Goal: Find contact information: Find contact information

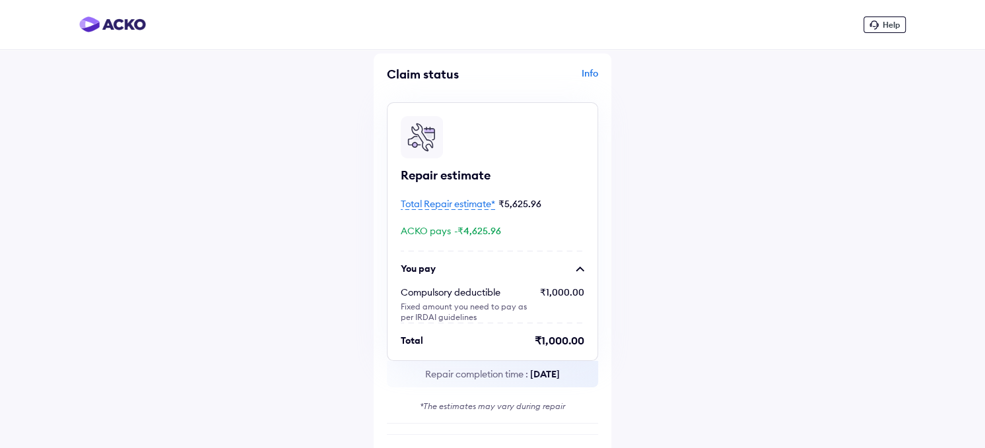
click at [884, 21] on span "Help" at bounding box center [891, 25] width 17 height 10
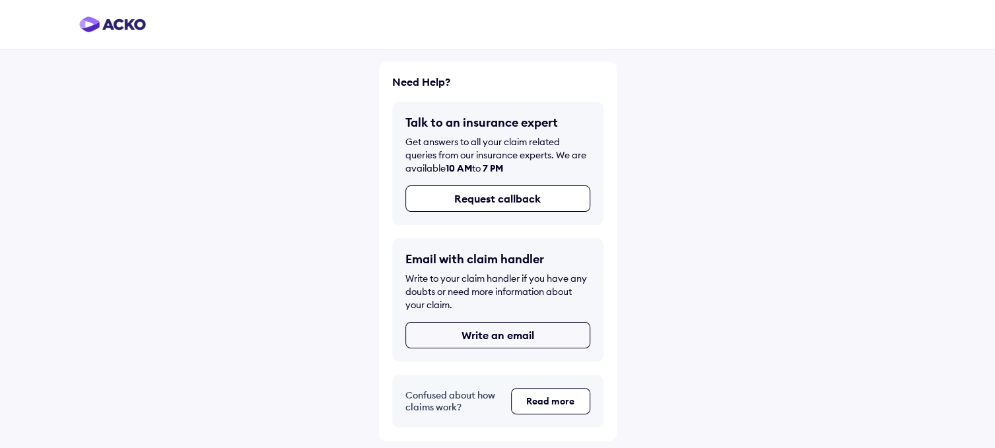
click at [496, 340] on button "Write an email" at bounding box center [497, 335] width 185 height 26
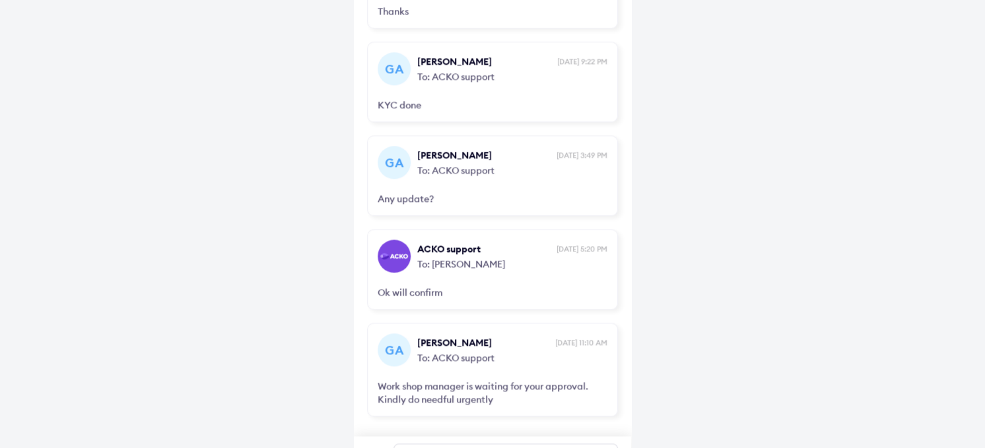
scroll to position [1413, 0]
